Goal: Information Seeking & Learning: Understand process/instructions

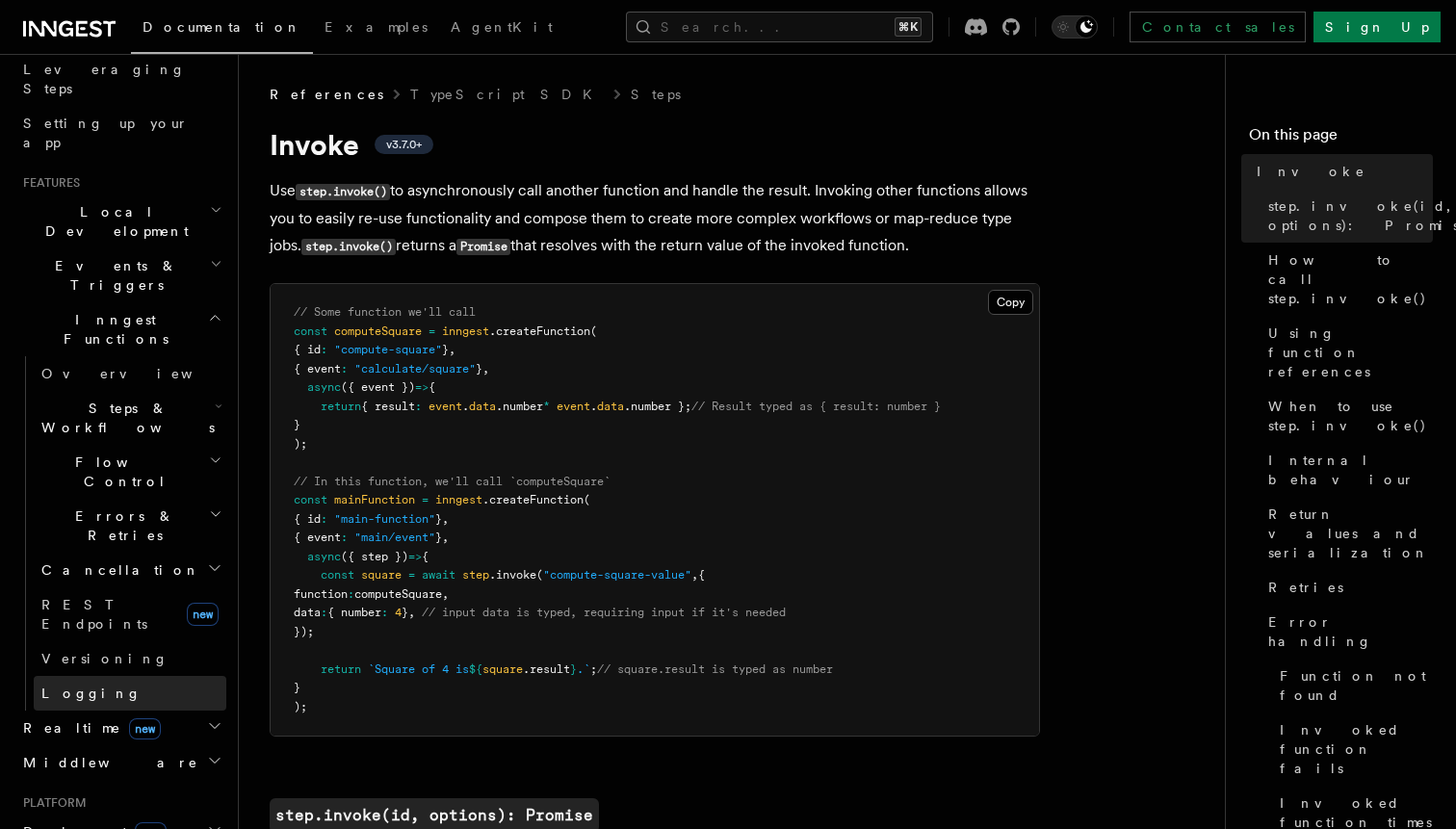
scroll to position [362, 0]
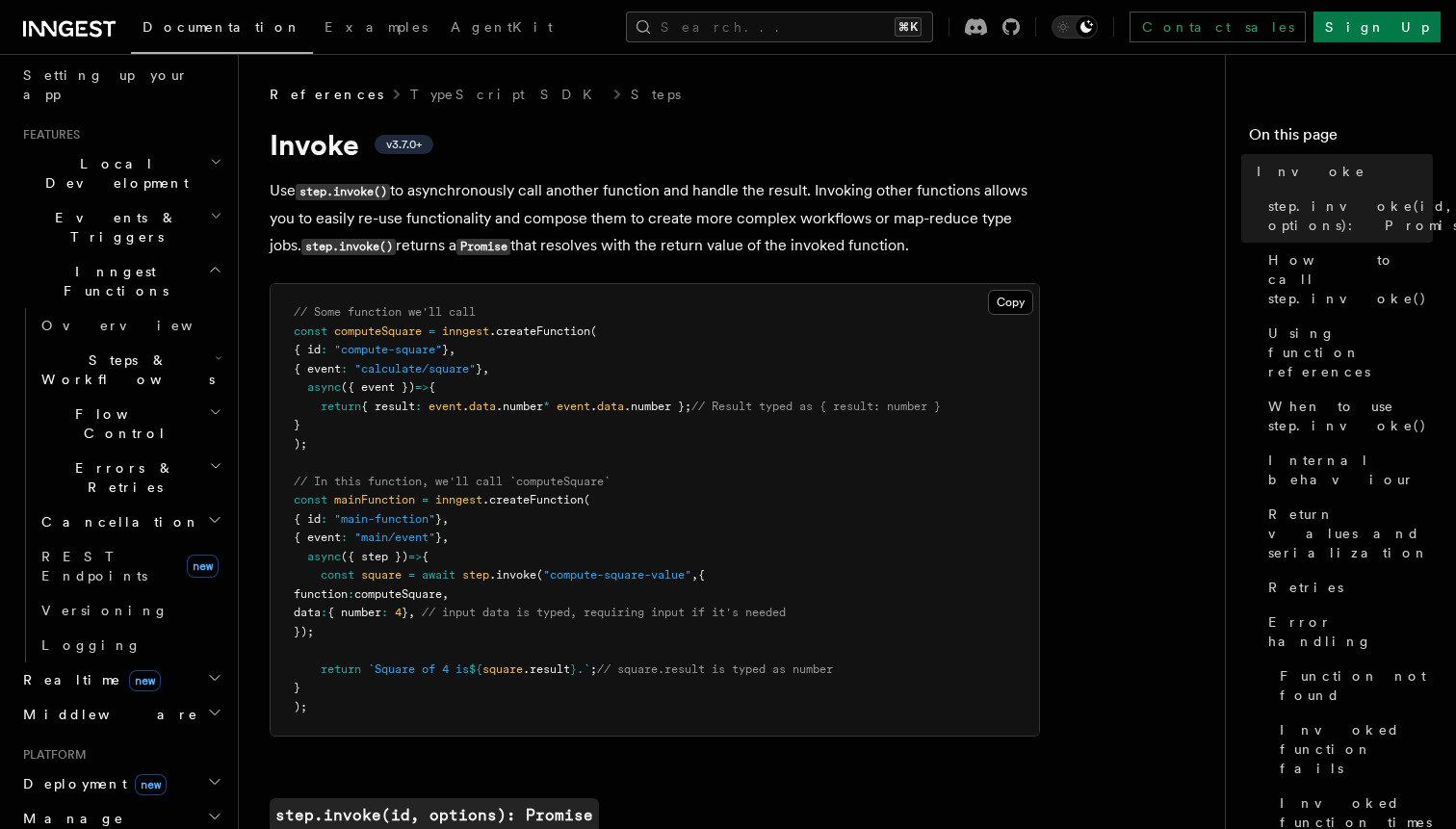
click at [43, 671] on span "Realtime new" at bounding box center [88, 681] width 146 height 20
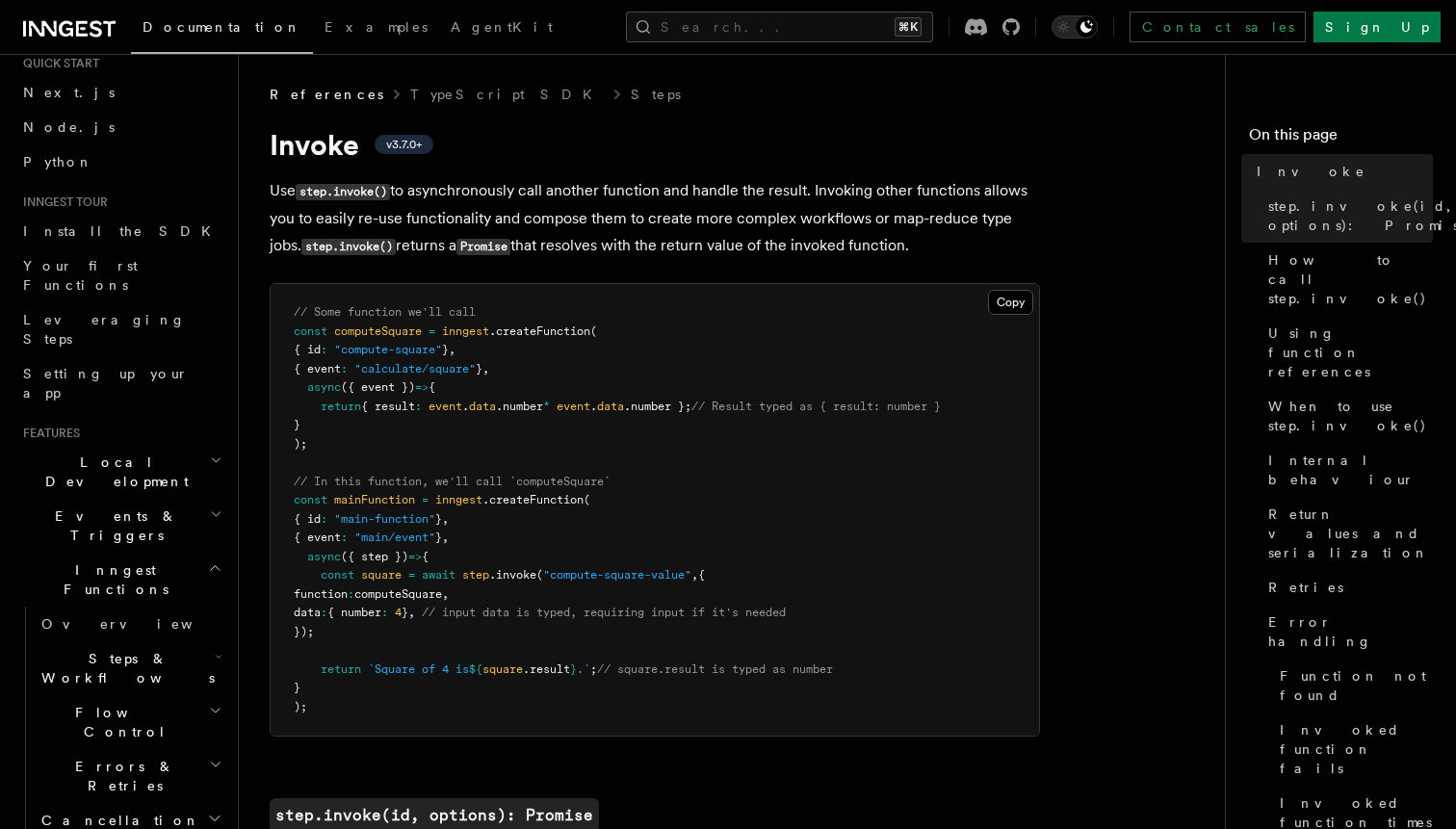
scroll to position [66, 0]
click at [134, 497] on h2 "Events & Triggers" at bounding box center [121, 523] width 210 height 54
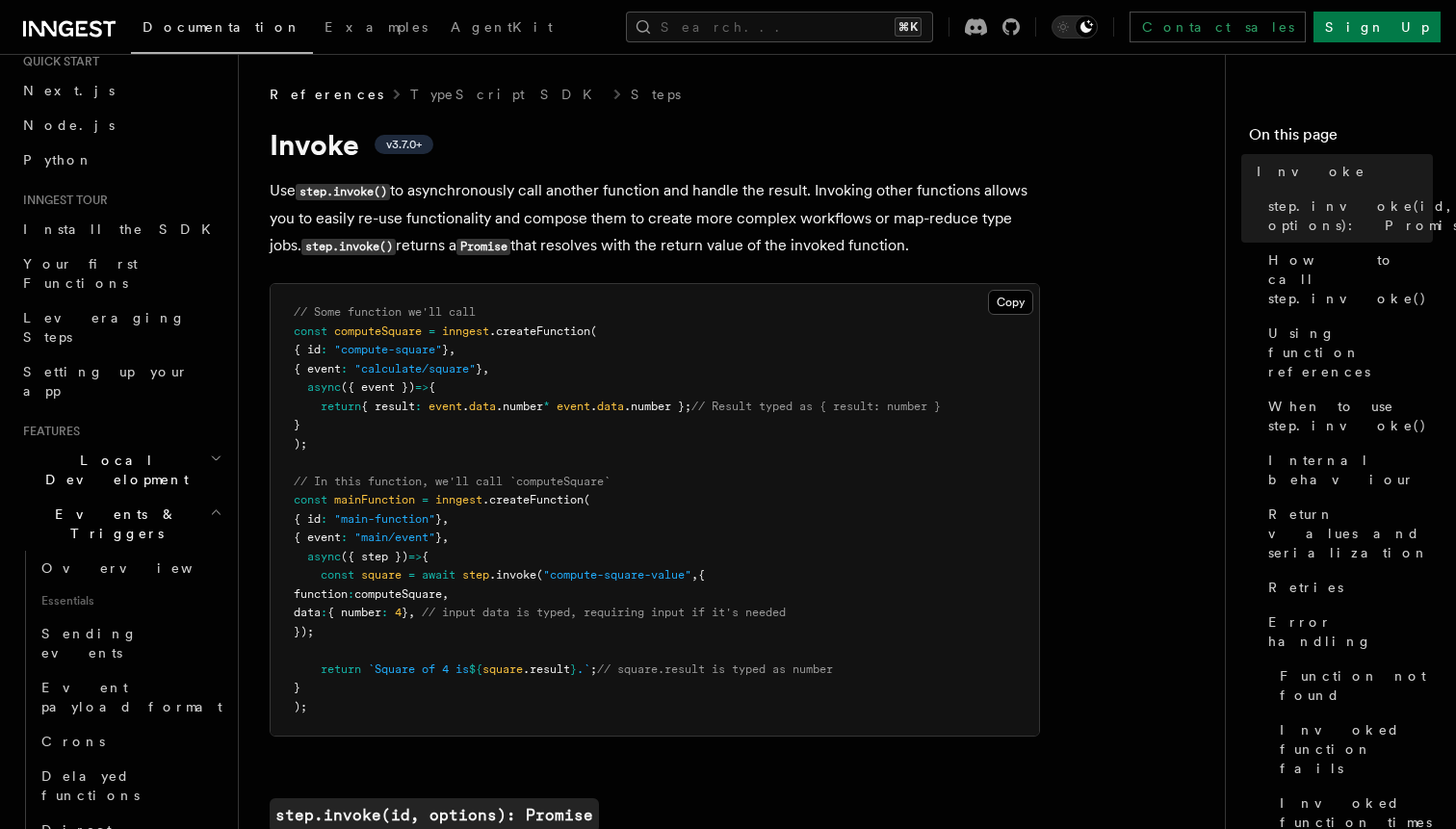
click at [128, 450] on span "Local Development" at bounding box center [113, 469] width 195 height 38
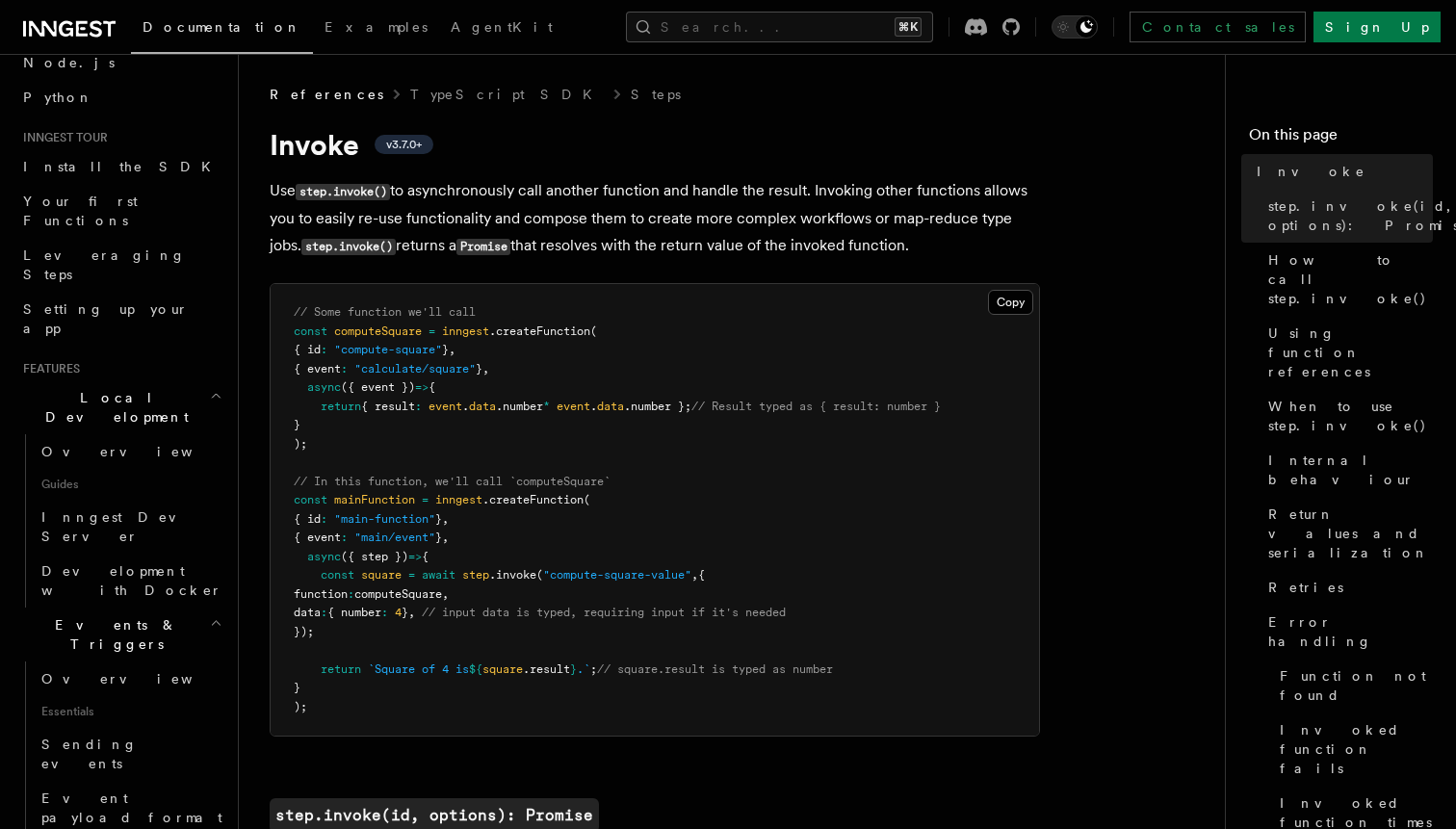
scroll to position [151, 0]
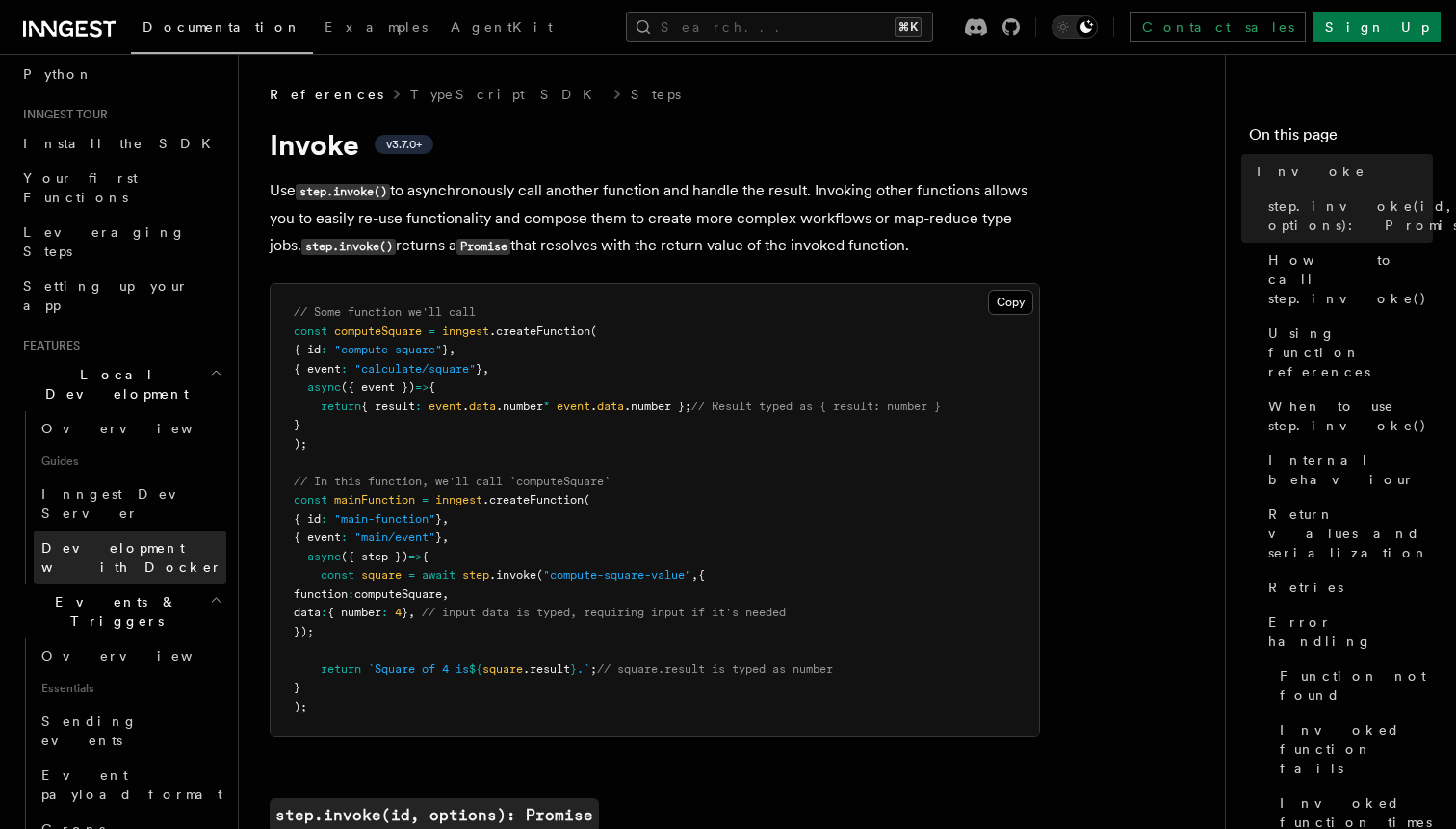
click at [132, 531] on link "Development with Docker" at bounding box center [130, 558] width 193 height 54
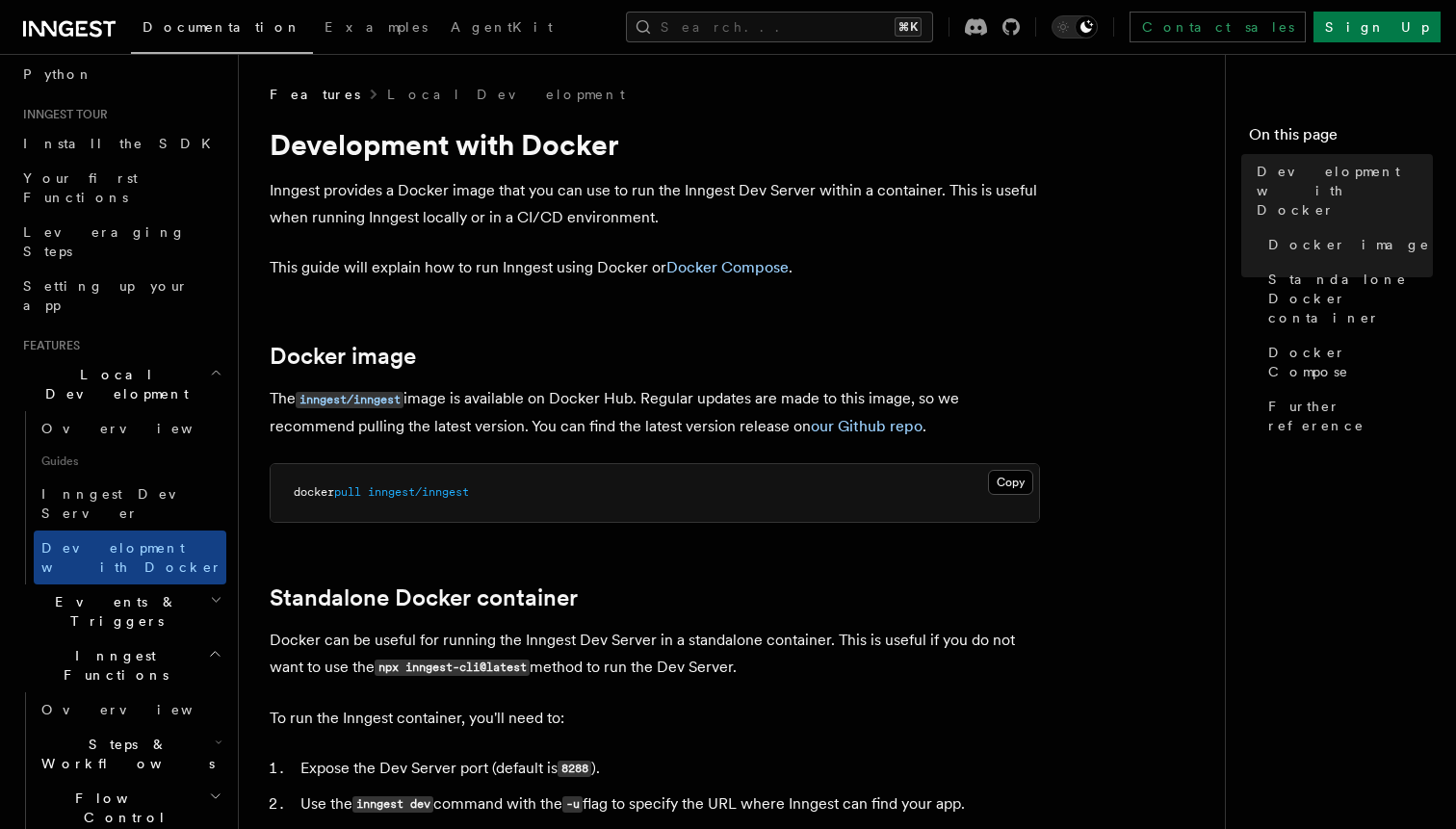
click at [135, 638] on h2 "Inngest Functions" at bounding box center [121, 665] width 210 height 54
click at [133, 584] on h2 "Events & Triggers" at bounding box center [121, 611] width 210 height 54
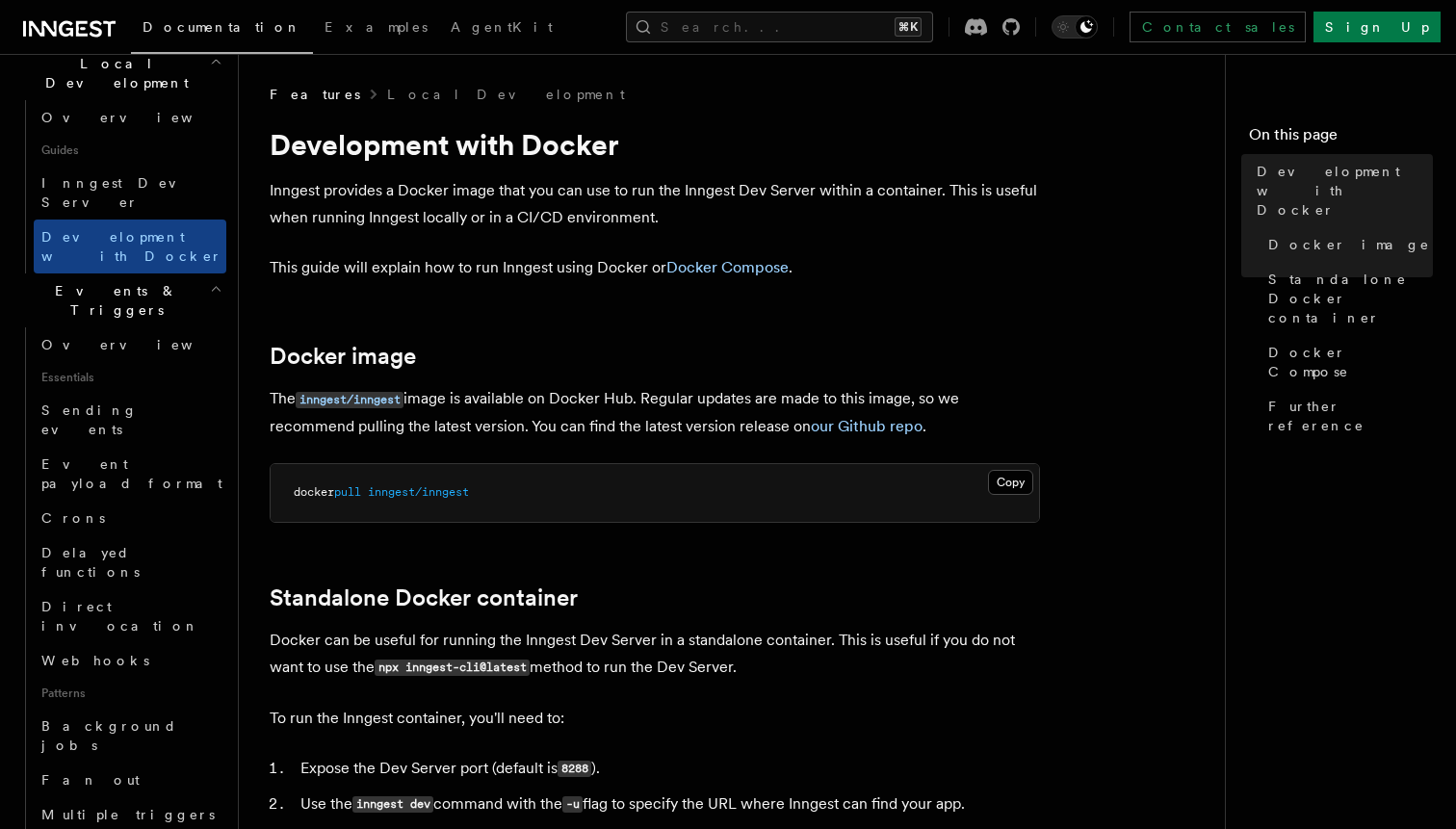
scroll to position [472, 0]
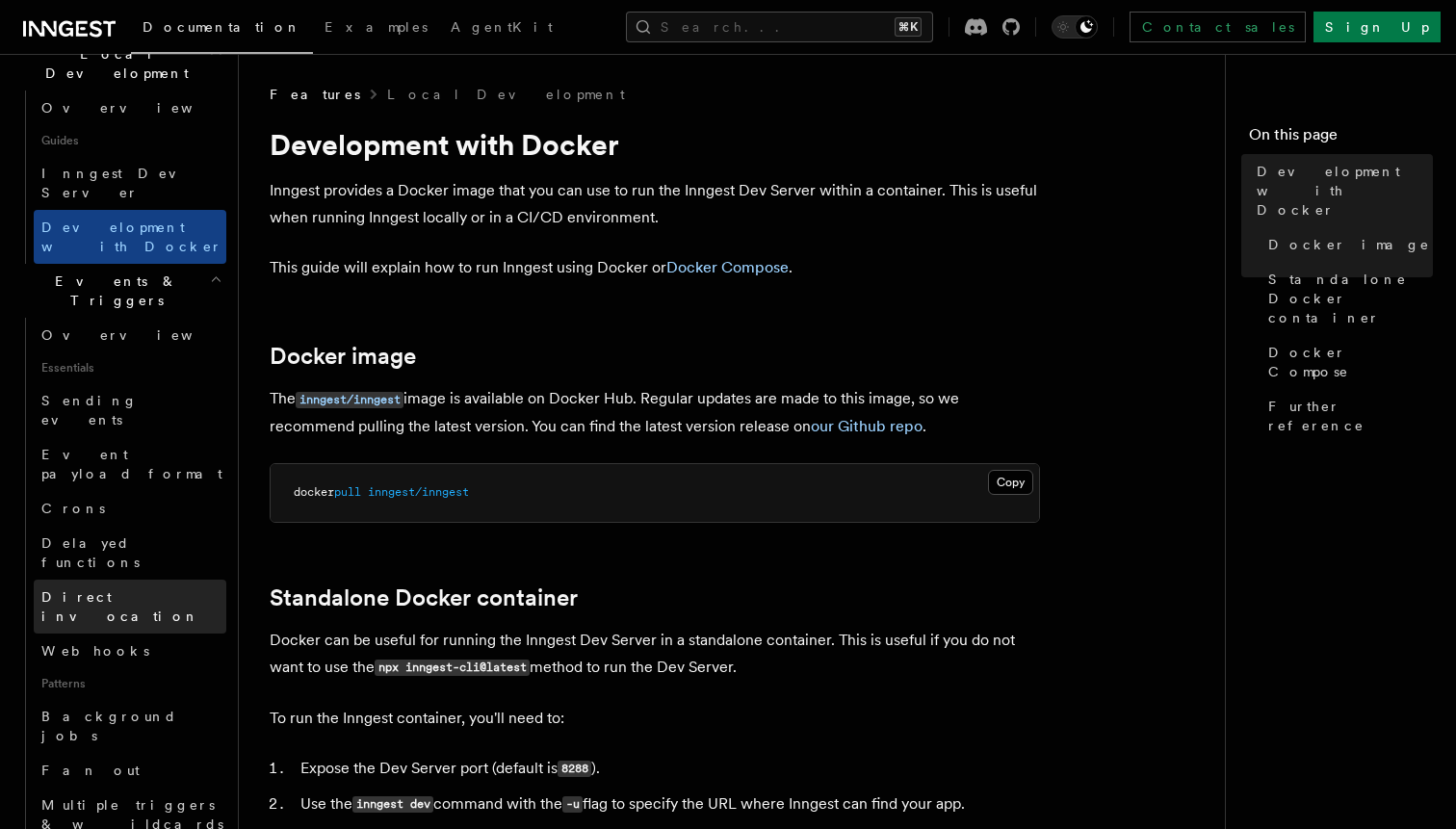
click at [126, 589] on span "Direct invocation" at bounding box center [120, 606] width 158 height 34
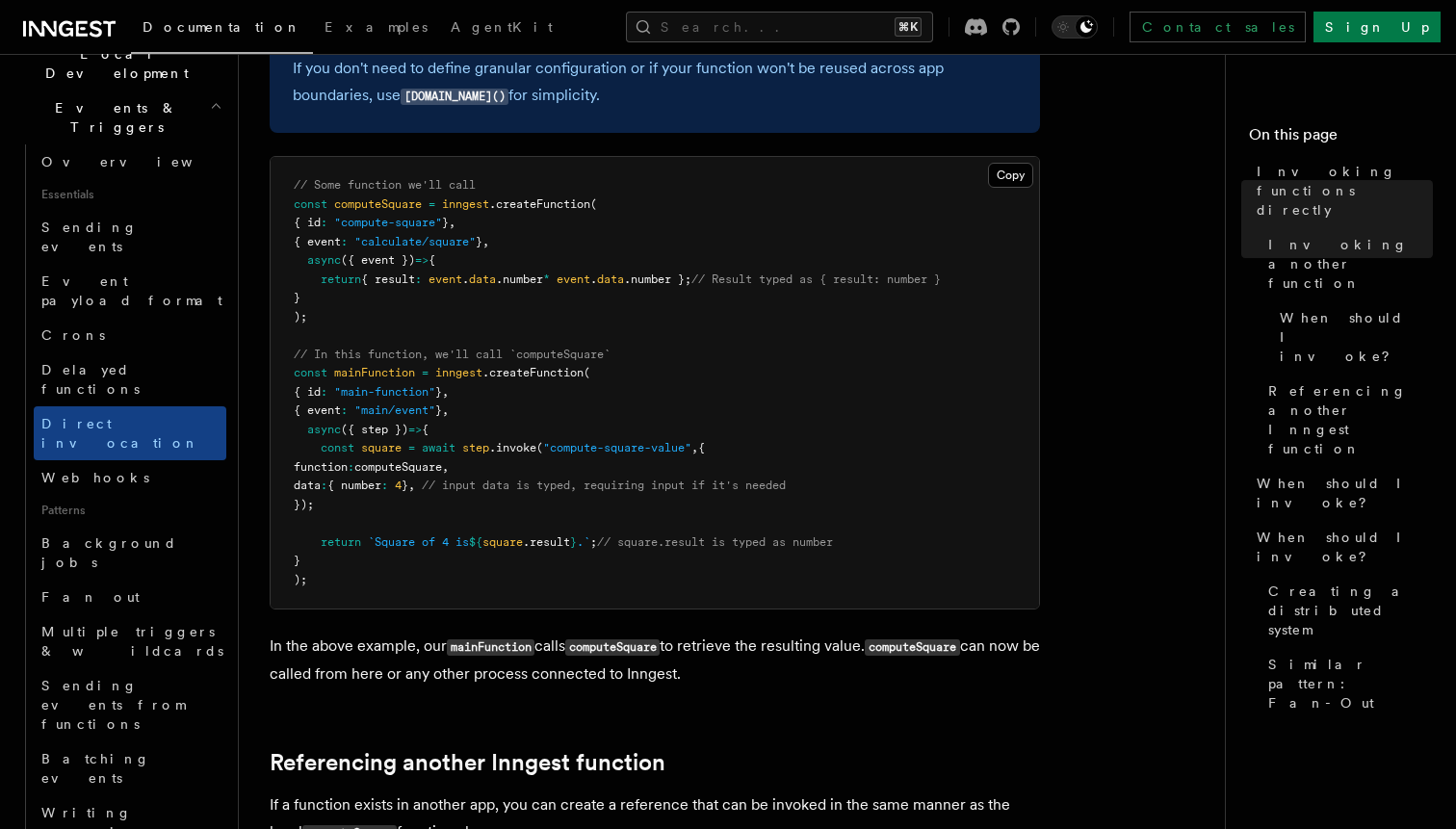
scroll to position [674, 0]
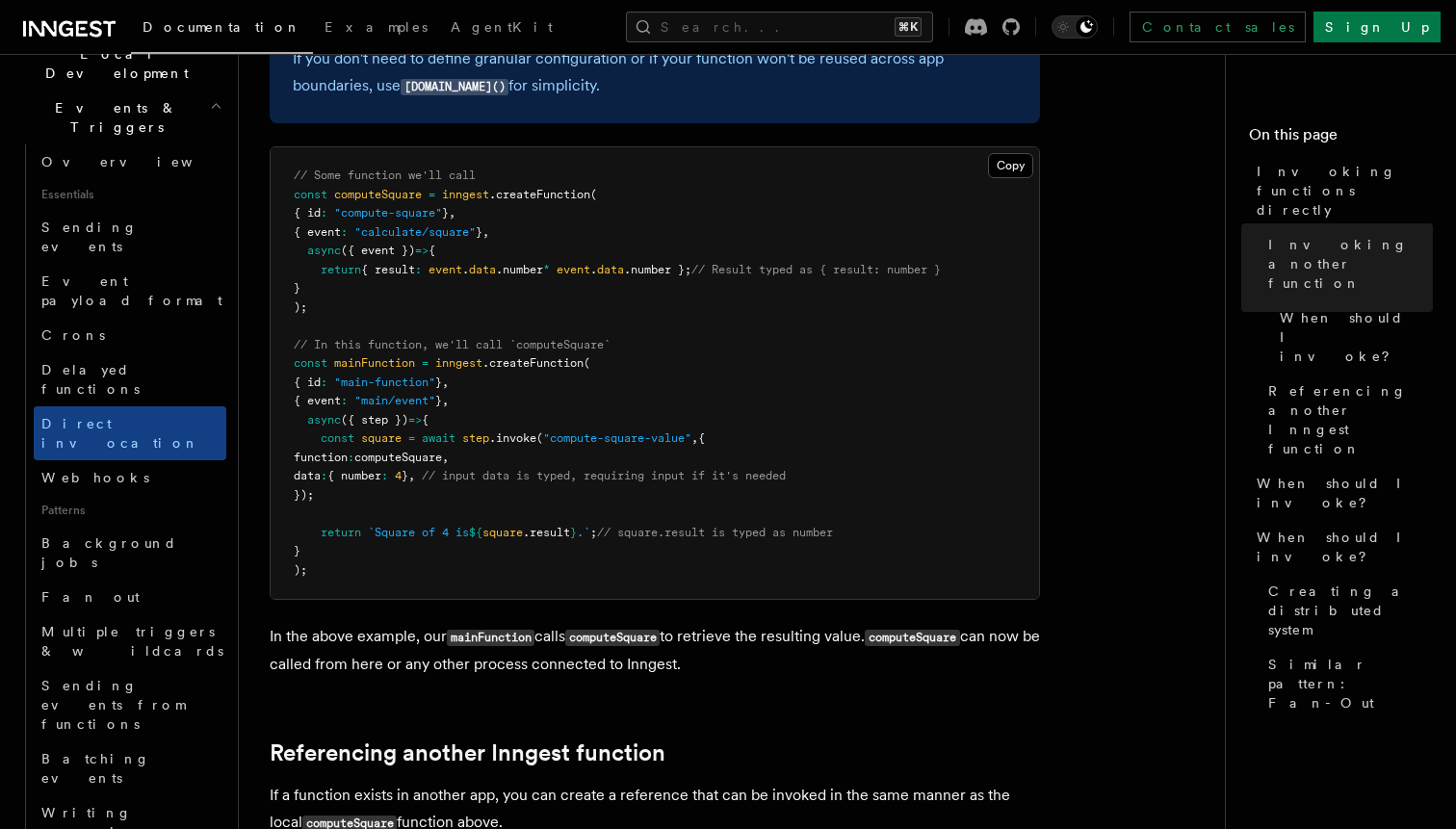
click at [396, 355] on pre "// Some function we'll call const computeSquare = inngest .createFunction ( { i…" at bounding box center [654, 373] width 768 height 451
copy span "mainFunction"
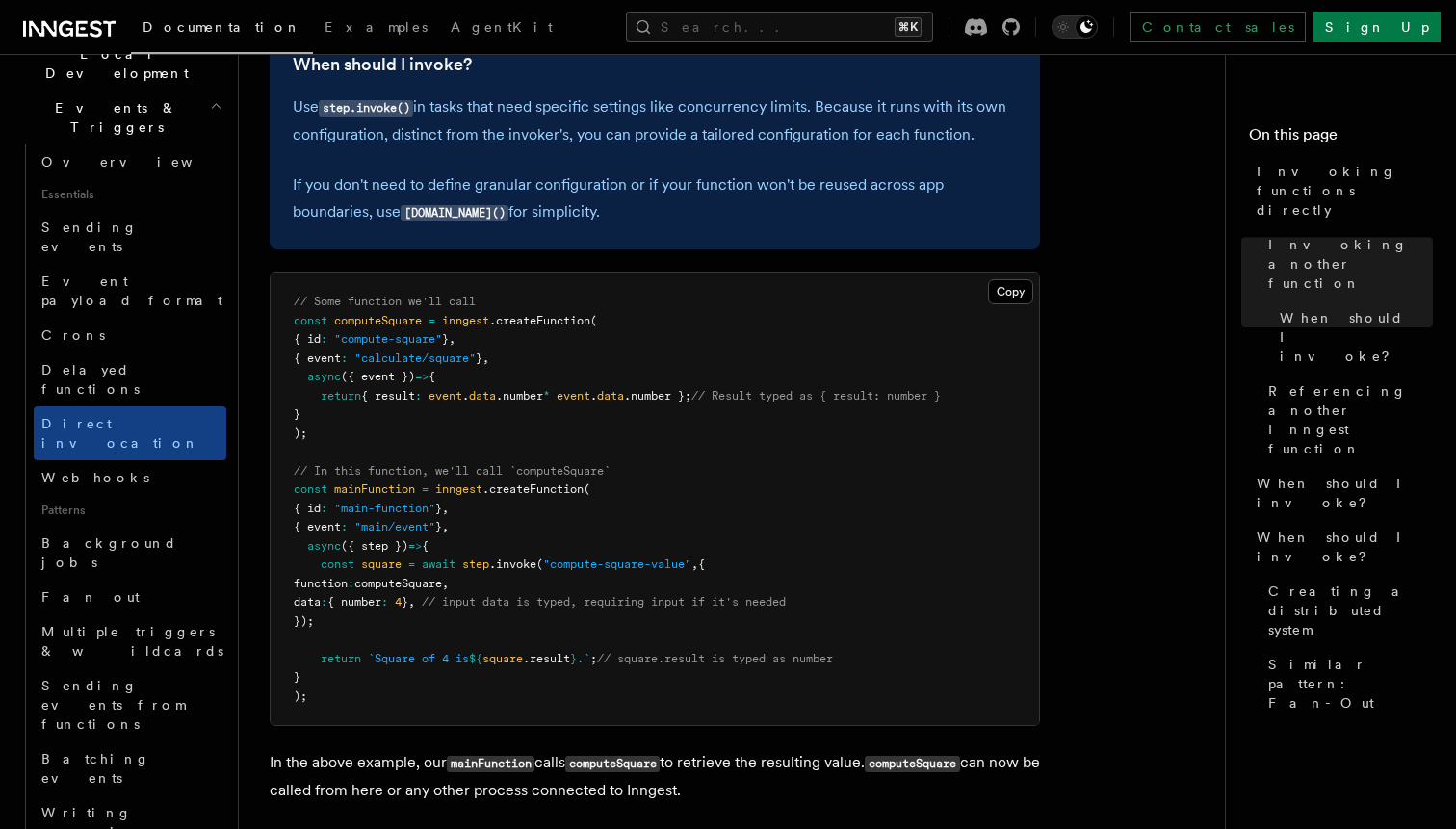
scroll to position [0, 0]
